Goal: Book appointment/travel/reservation

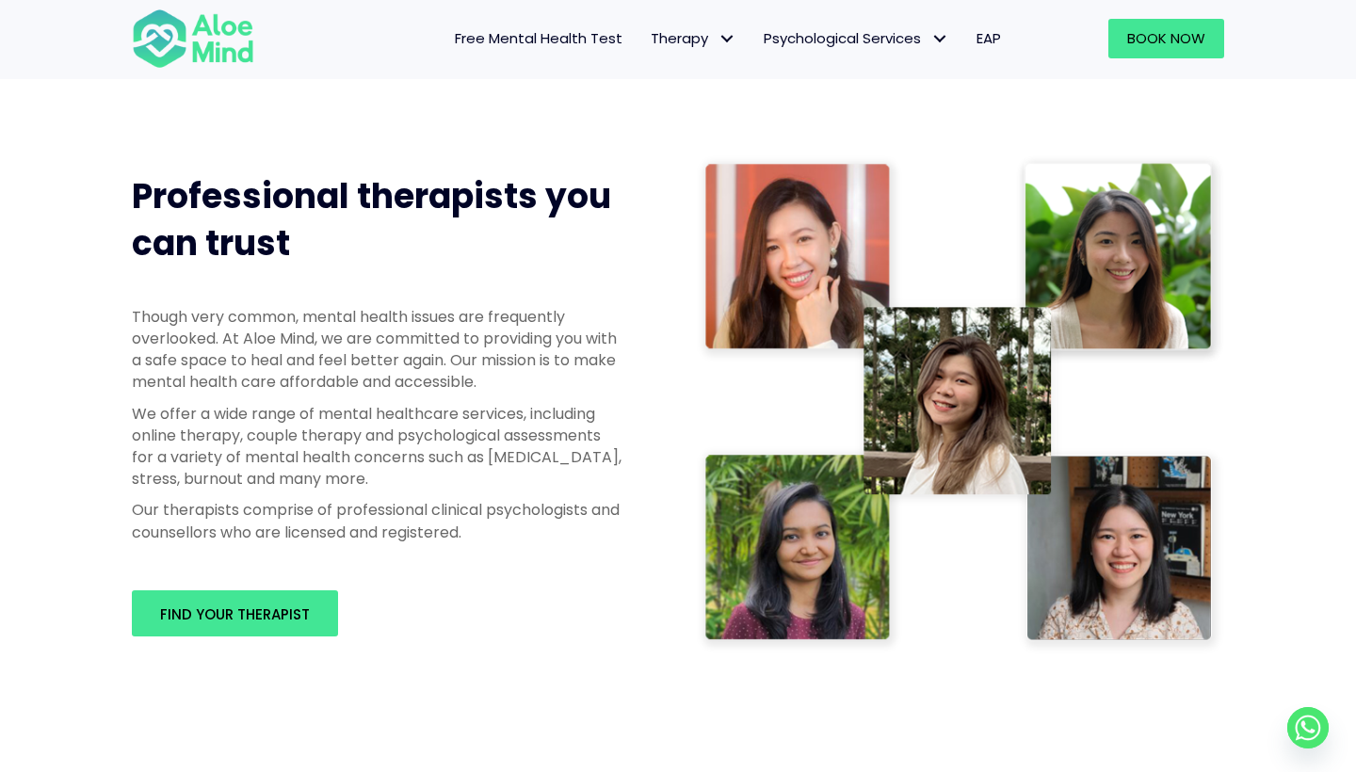
scroll to position [865, 0]
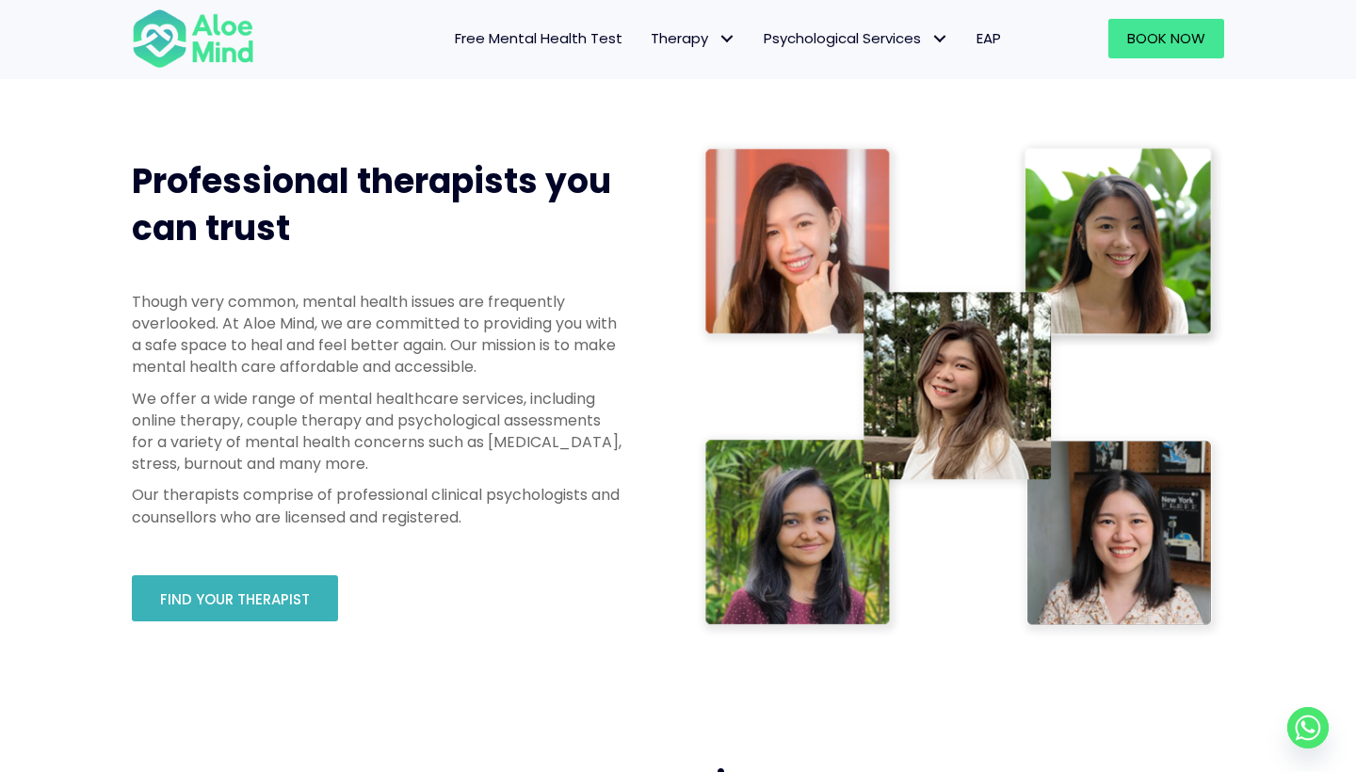
click at [320, 590] on link "Find your therapist" at bounding box center [235, 598] width 206 height 46
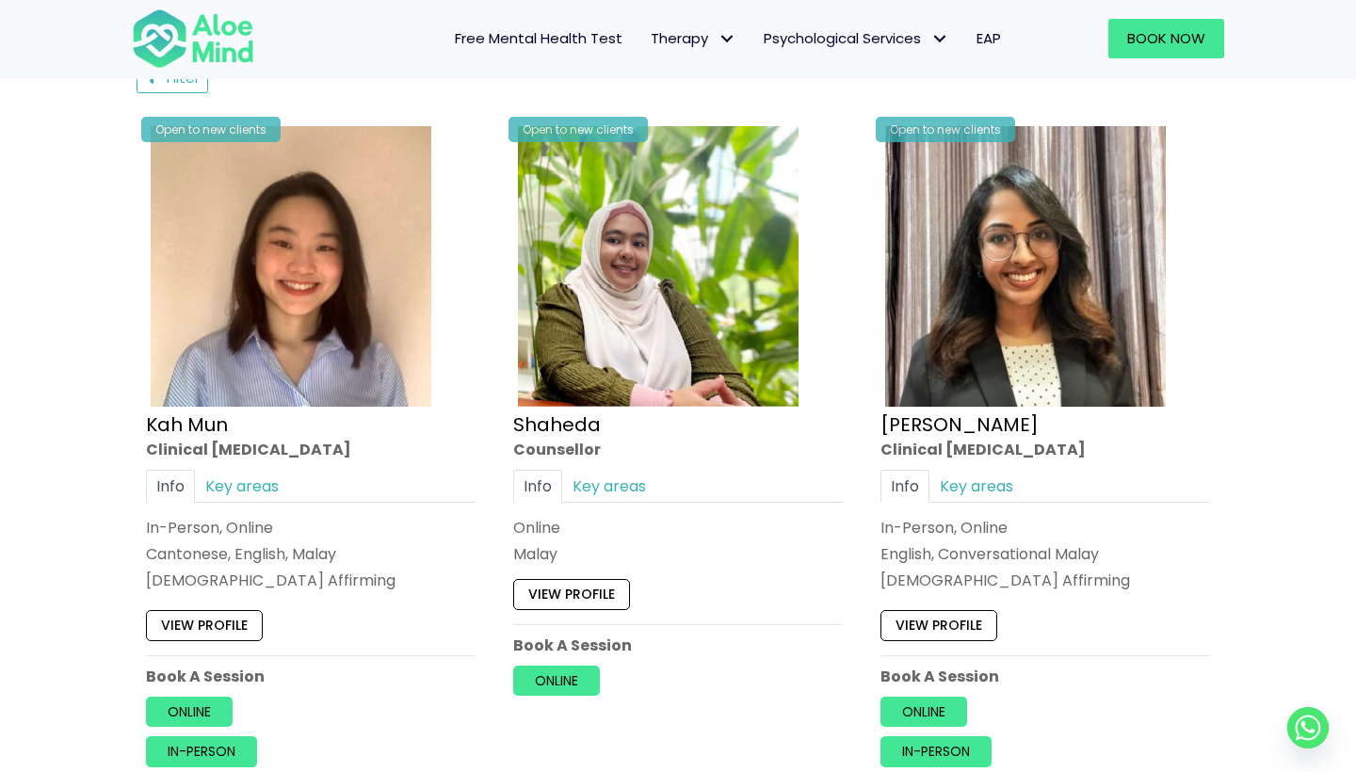
scroll to position [975, 0]
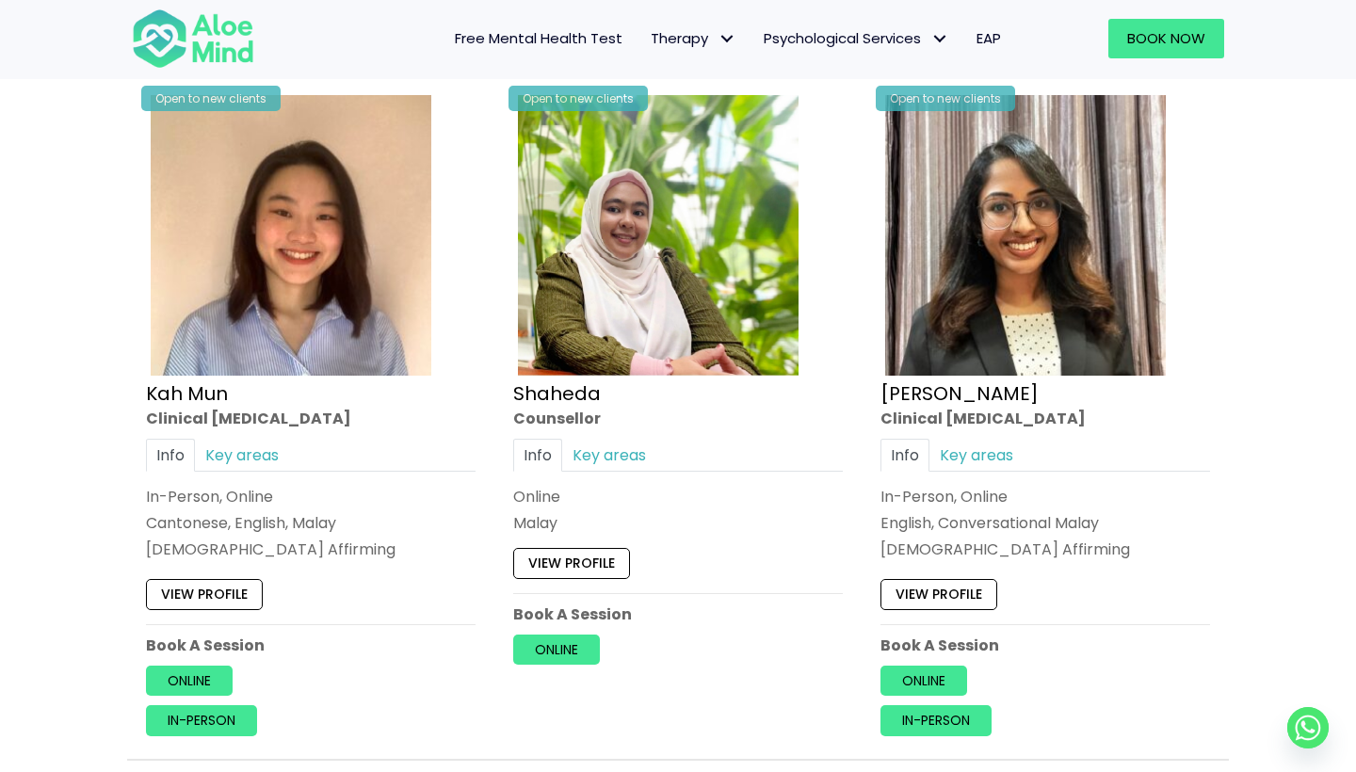
click at [574, 578] on link "View profile" at bounding box center [571, 563] width 117 height 30
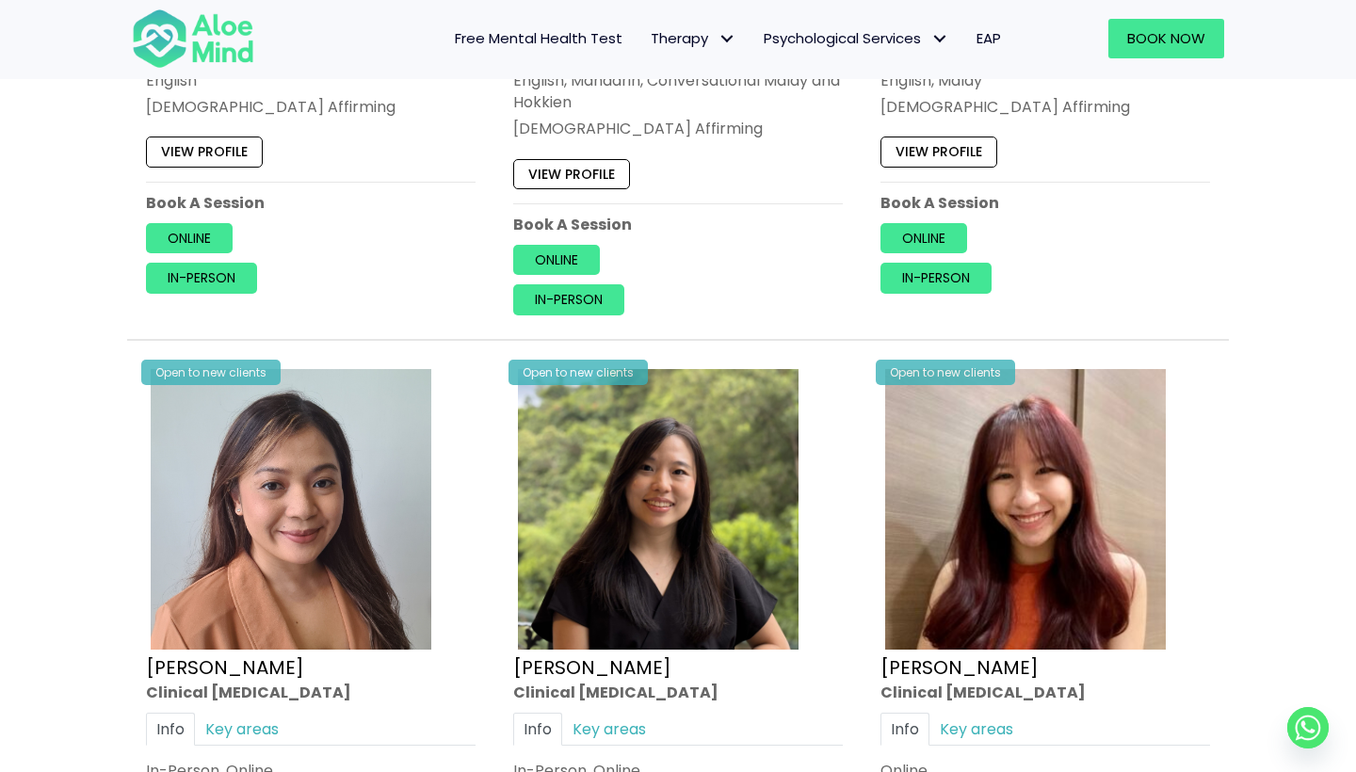
scroll to position [2115, 0]
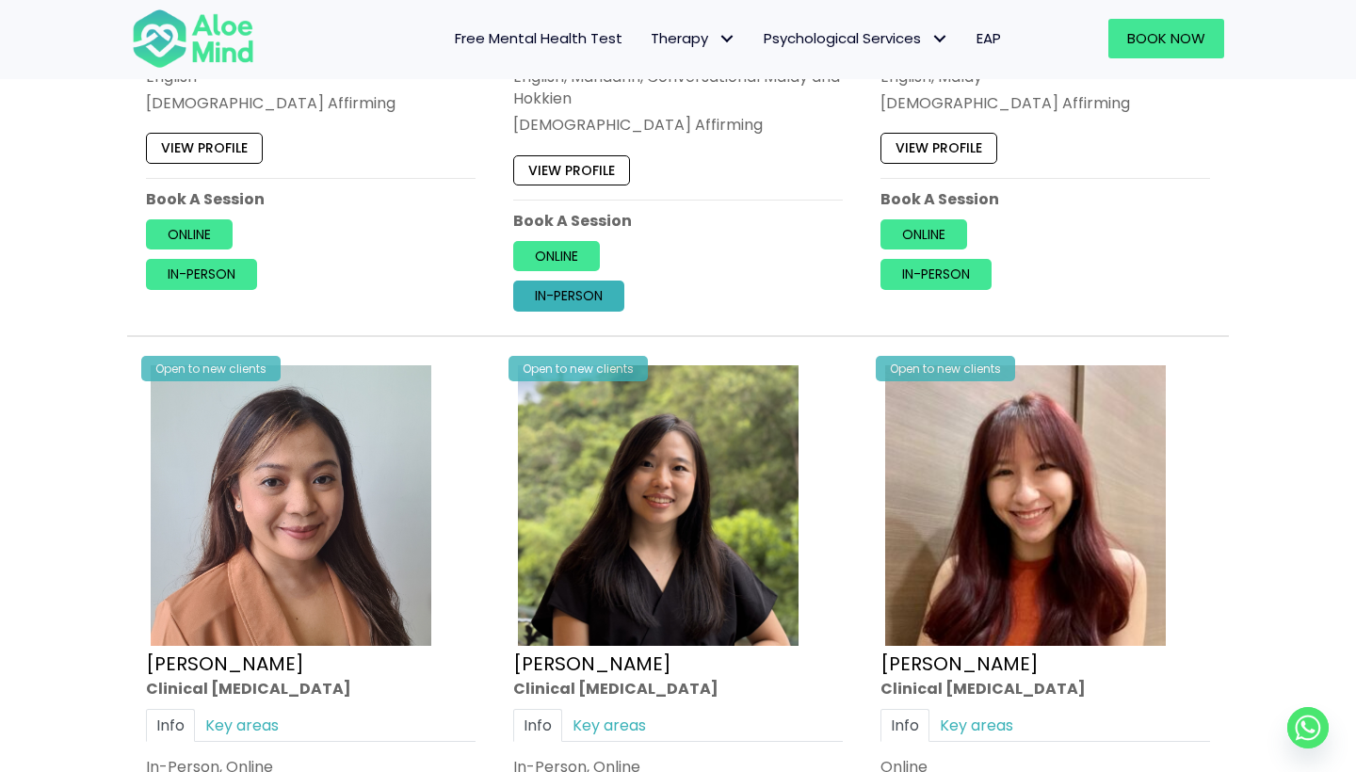
click at [598, 312] on link "In-person" at bounding box center [568, 297] width 111 height 30
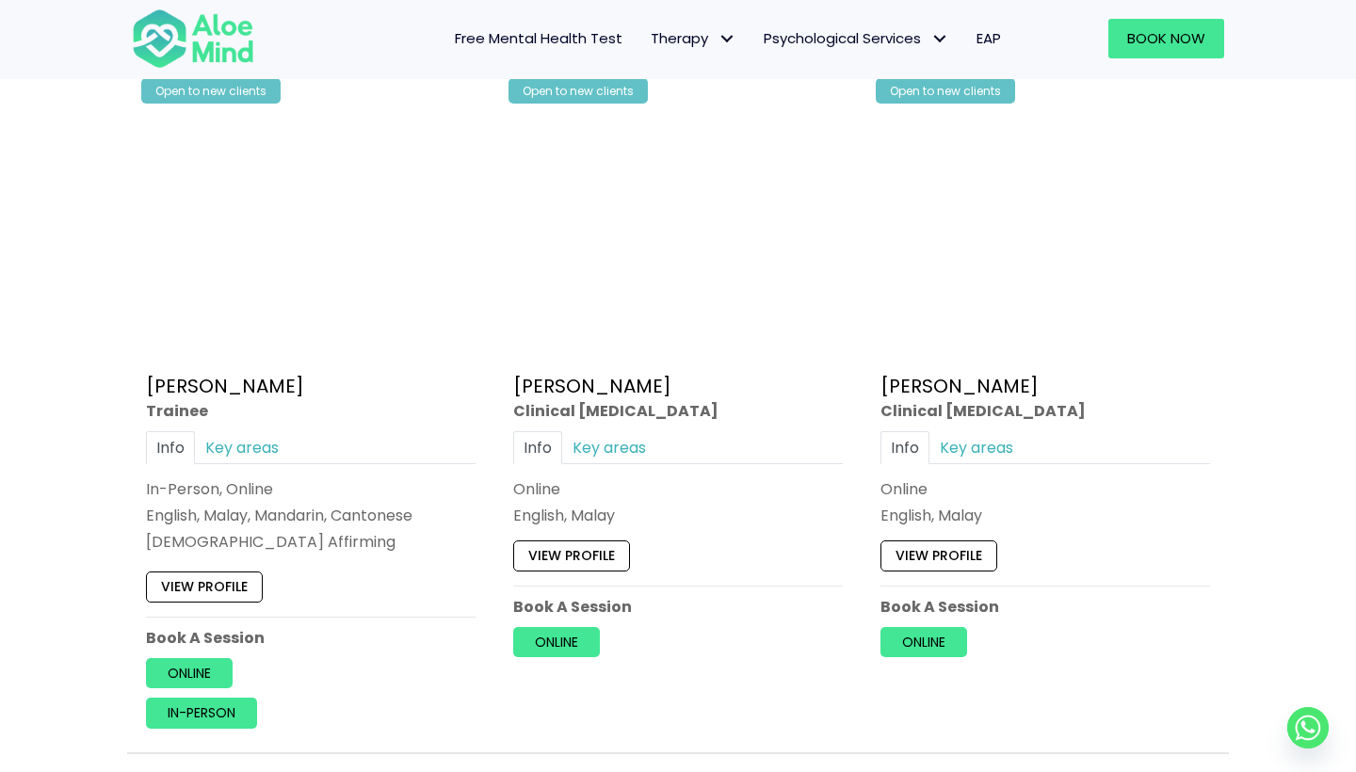
scroll to position [5274, 0]
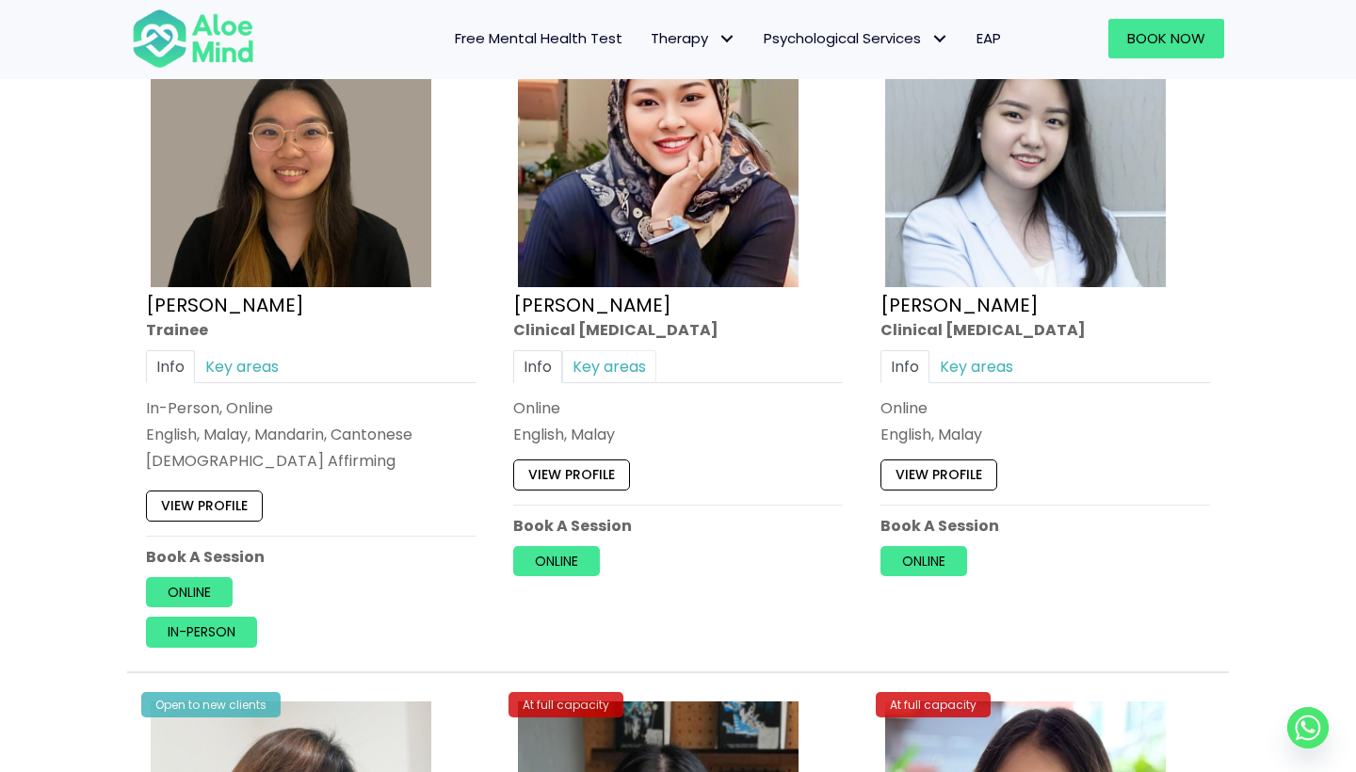
click at [642, 383] on link "Key areas" at bounding box center [609, 366] width 94 height 33
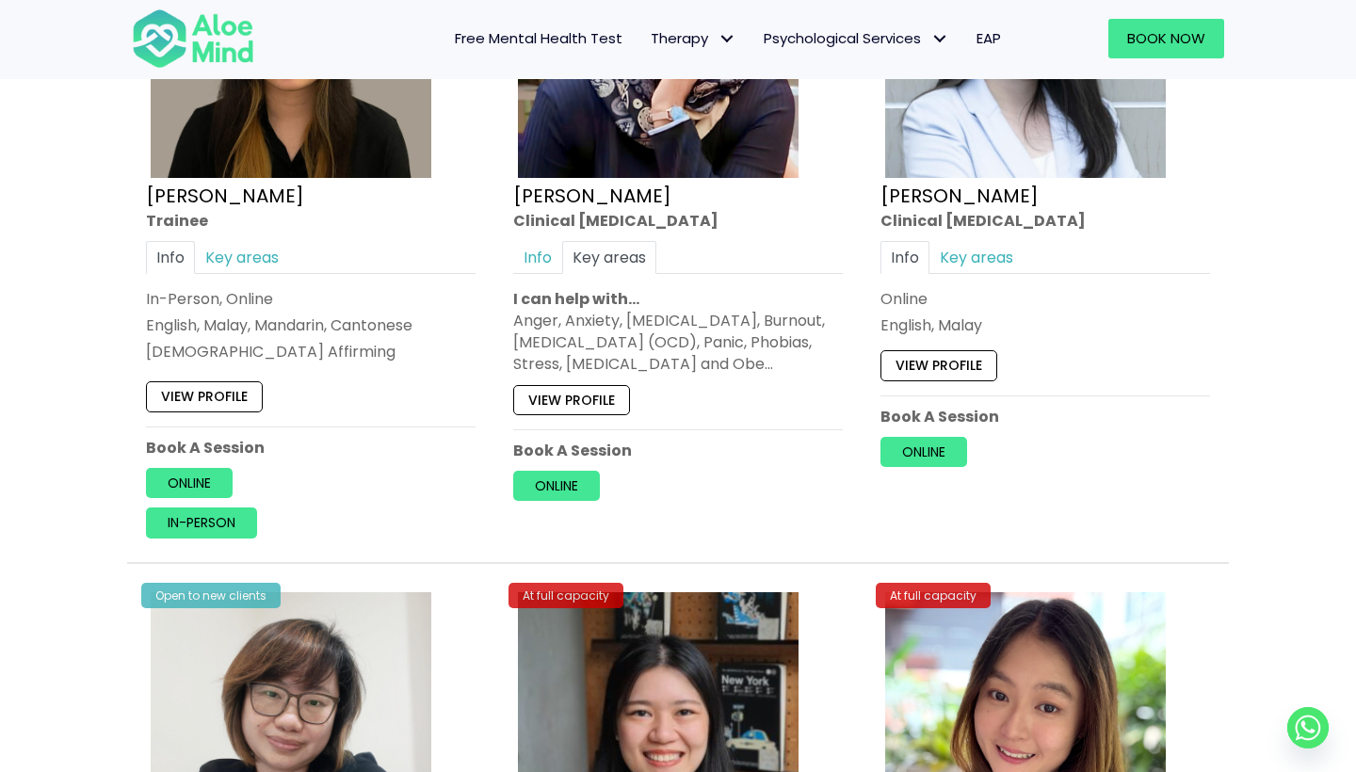
scroll to position [5393, 0]
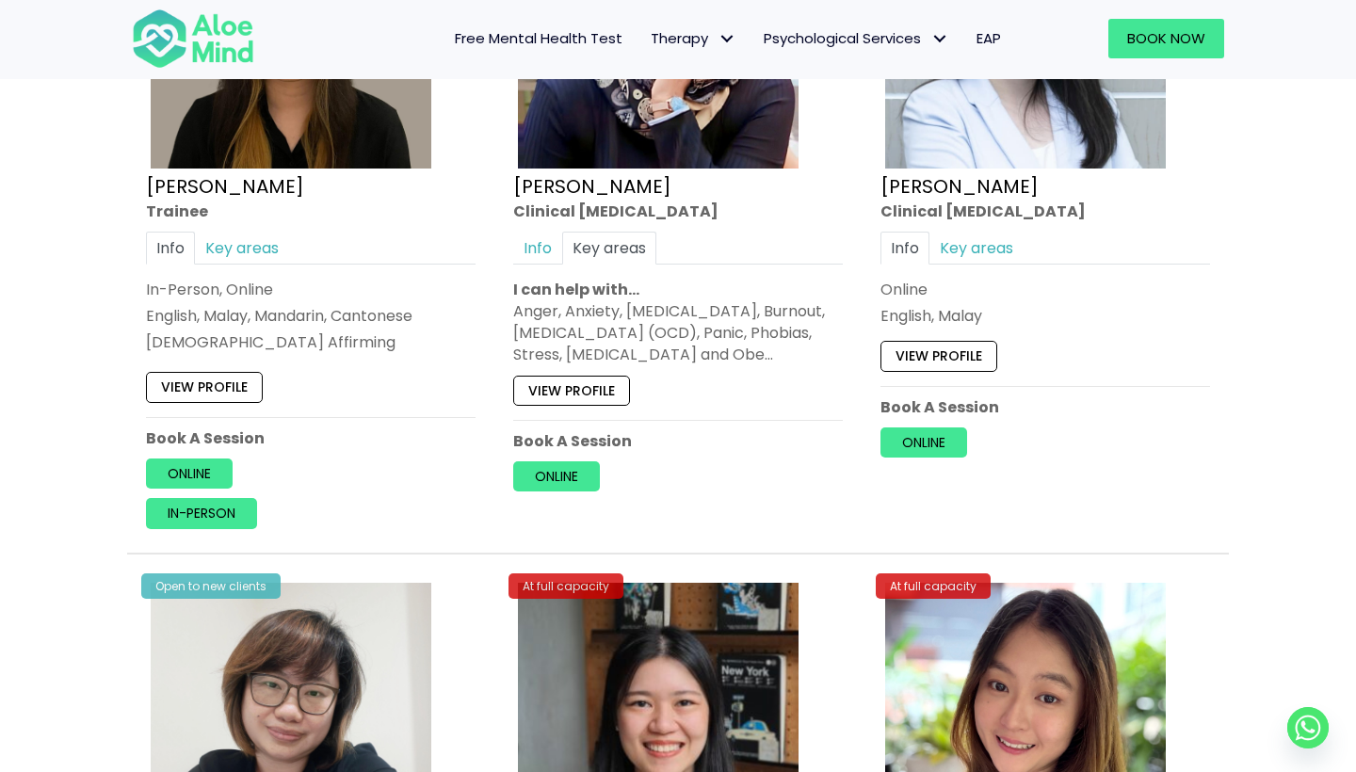
click at [587, 406] on link "View profile" at bounding box center [571, 391] width 117 height 30
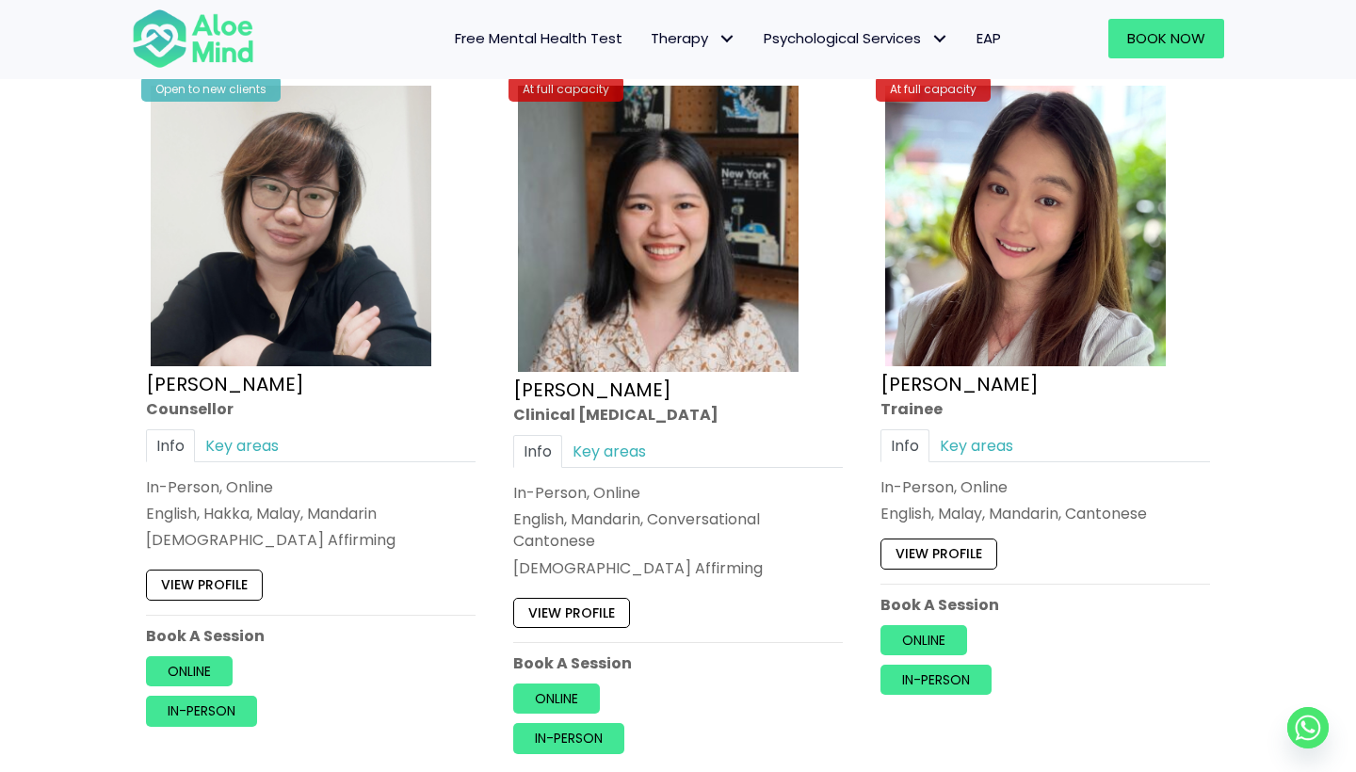
scroll to position [5846, 0]
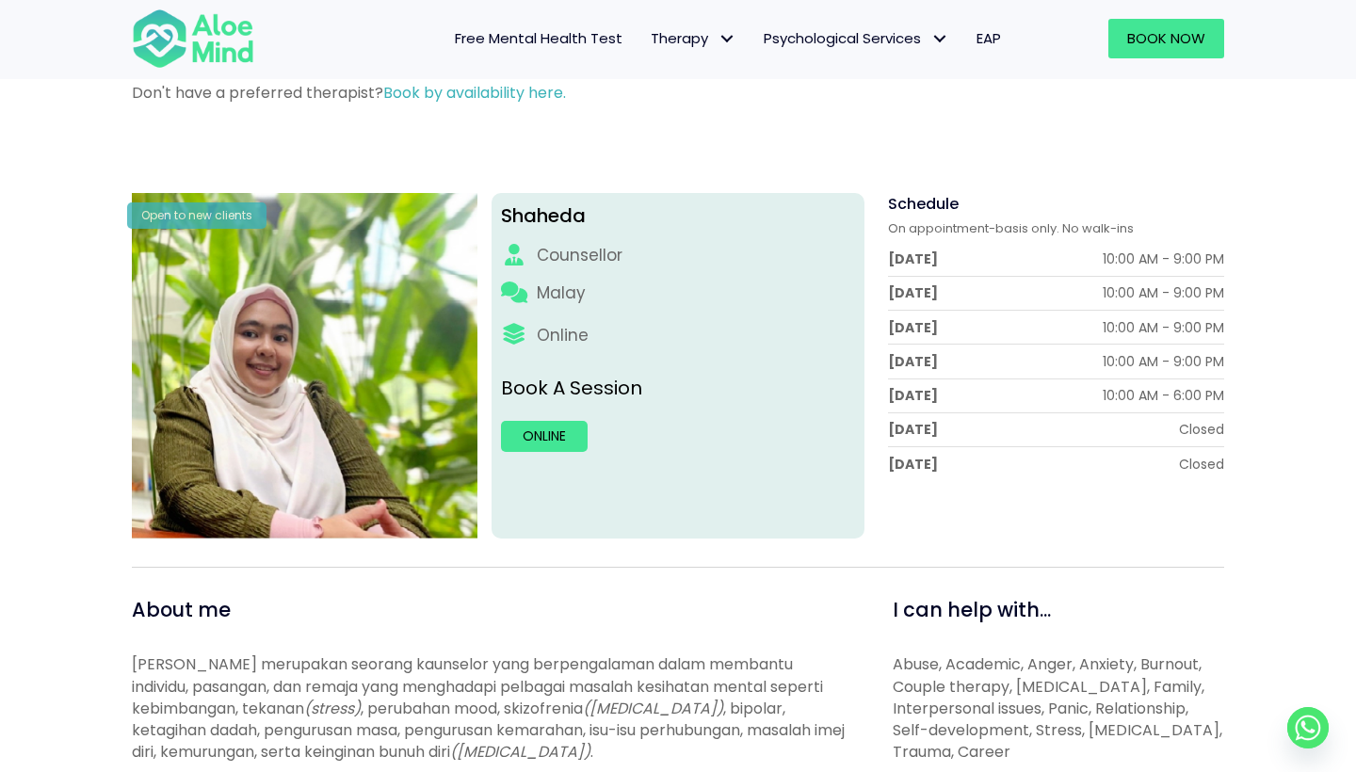
scroll to position [148, 0]
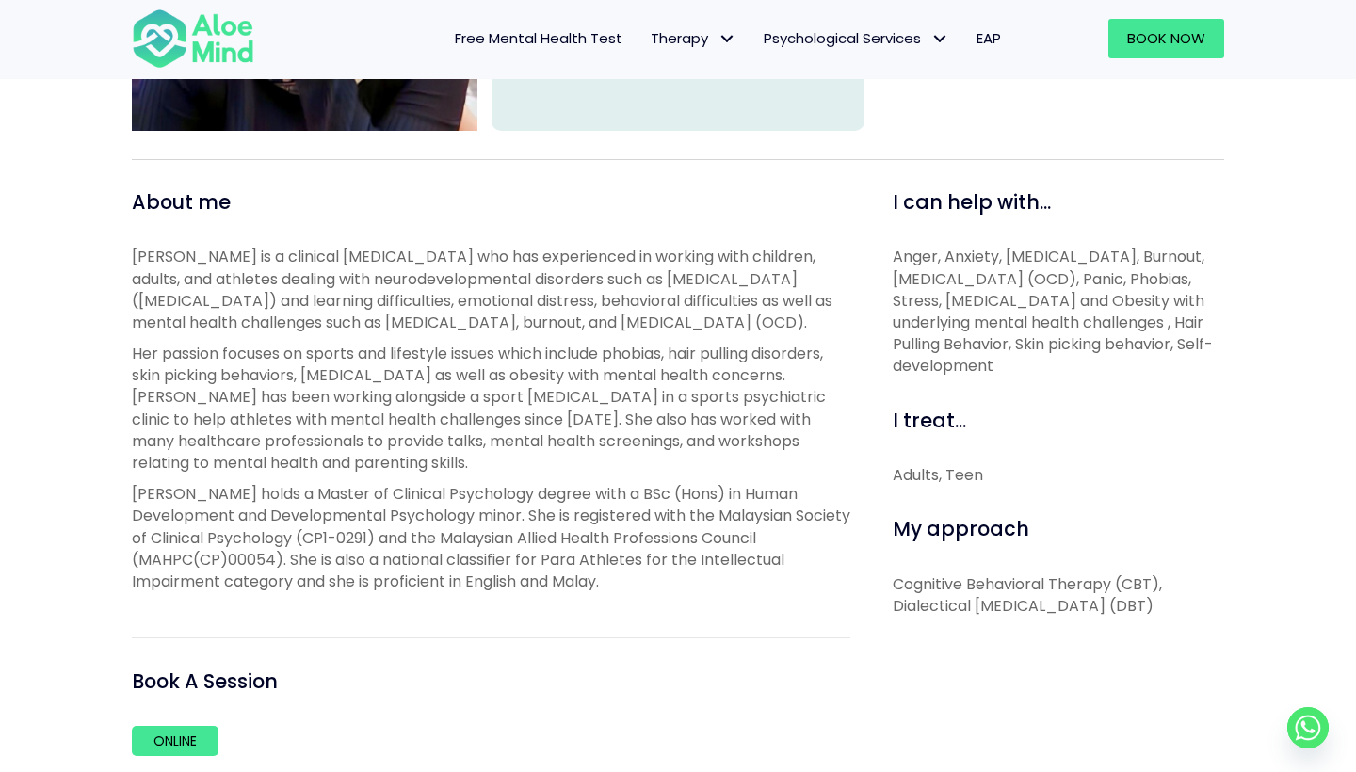
scroll to position [563, 0]
